Goal: Task Accomplishment & Management: Manage account settings

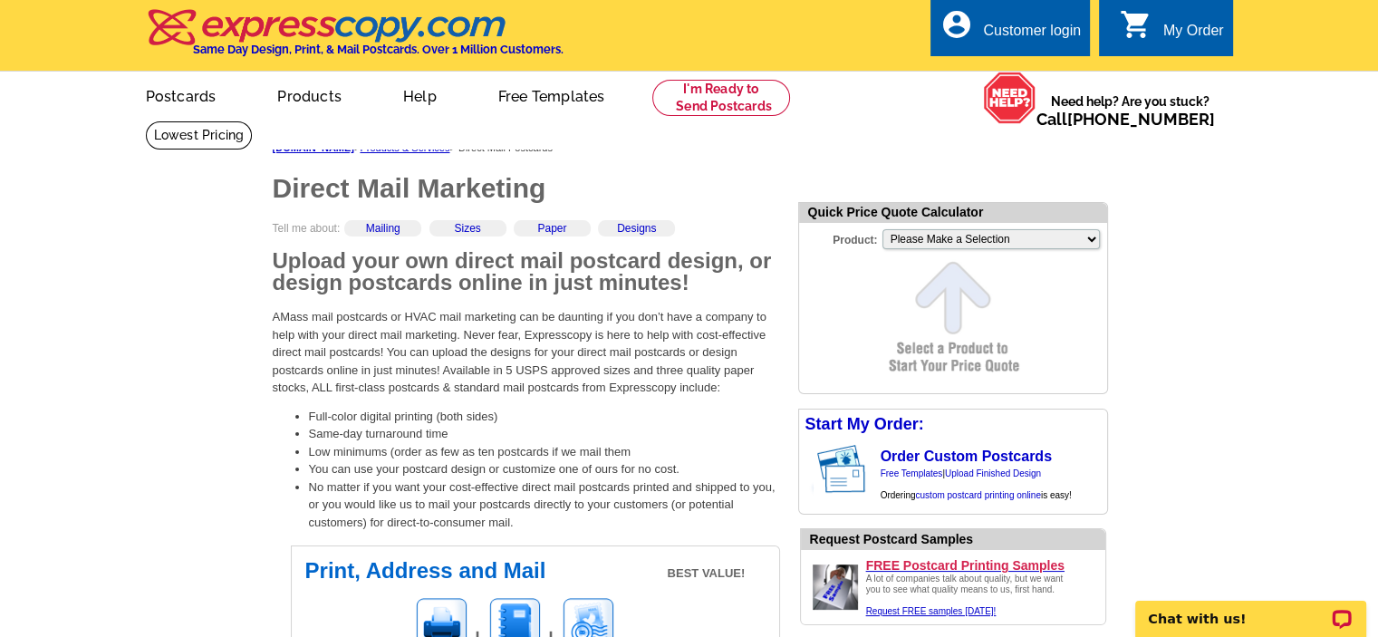
click at [1017, 31] on div "Customer login" at bounding box center [1032, 35] width 98 height 25
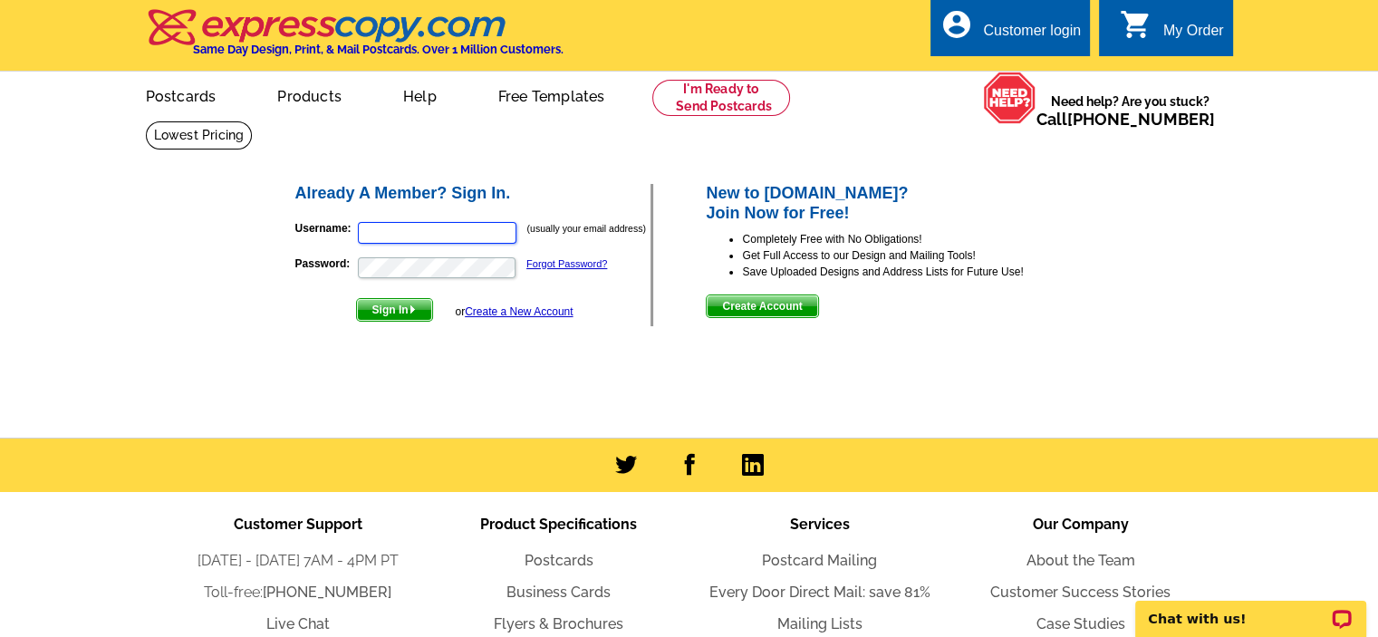
type input "[EMAIL_ADDRESS][DOMAIN_NAME]"
click at [406, 313] on span "Sign In" at bounding box center [394, 310] width 75 height 22
